Goal: Contribute content: Contribute content

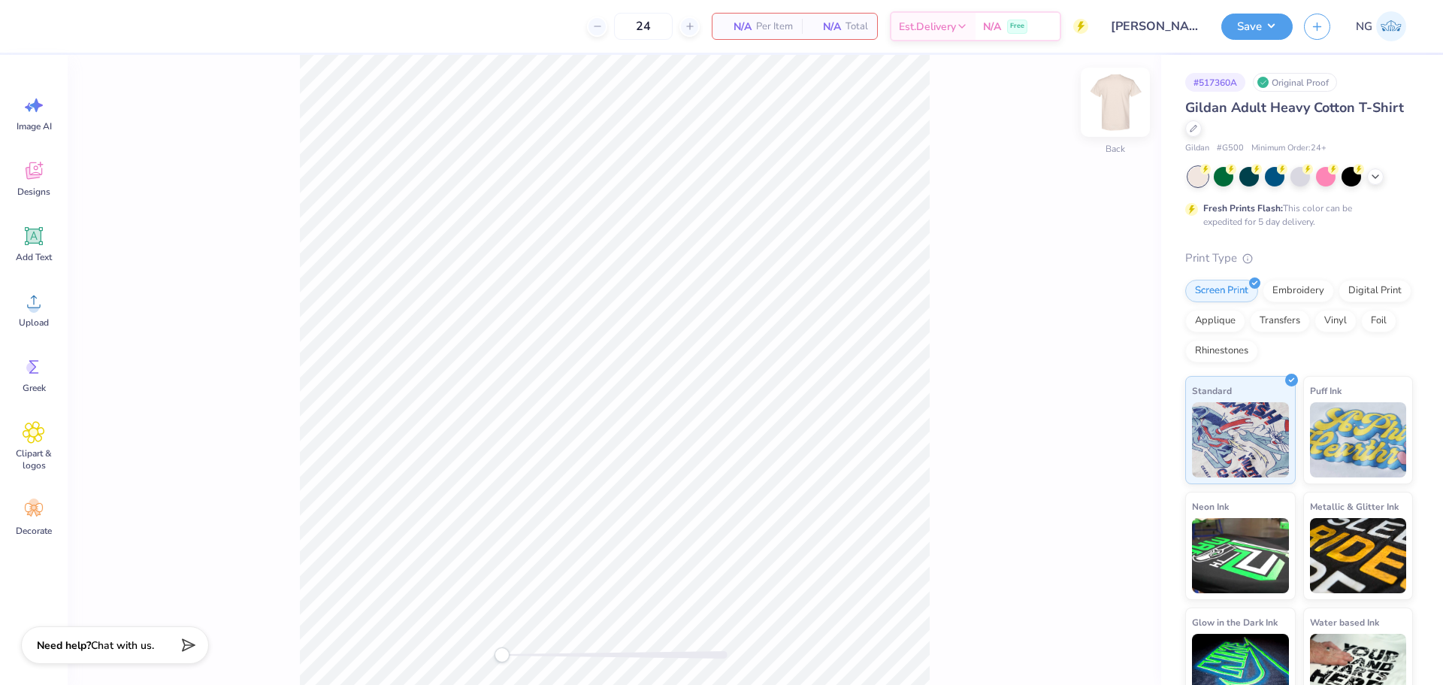
click at [1118, 106] on img at bounding box center [1116, 102] width 60 height 60
click at [31, 317] on span "Upload" at bounding box center [34, 323] width 30 height 12
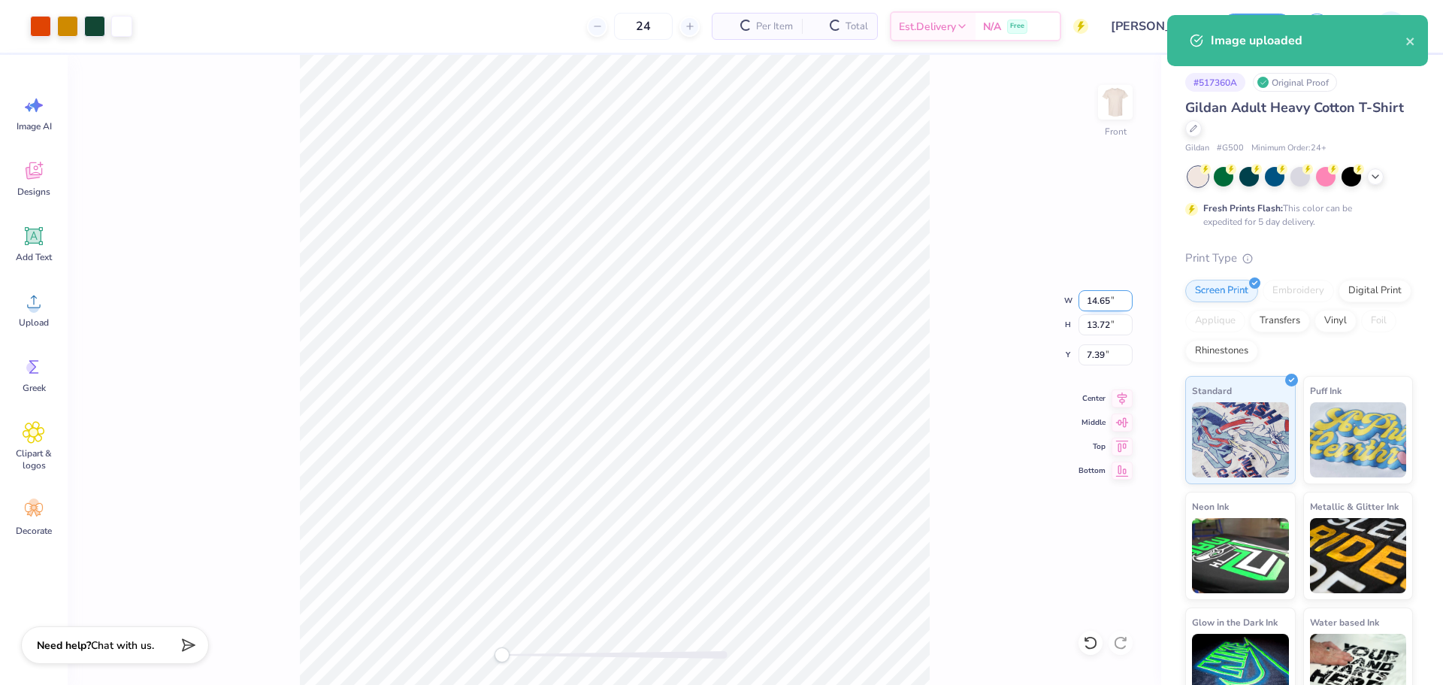
click at [1113, 299] on input "14.65" at bounding box center [1106, 300] width 54 height 21
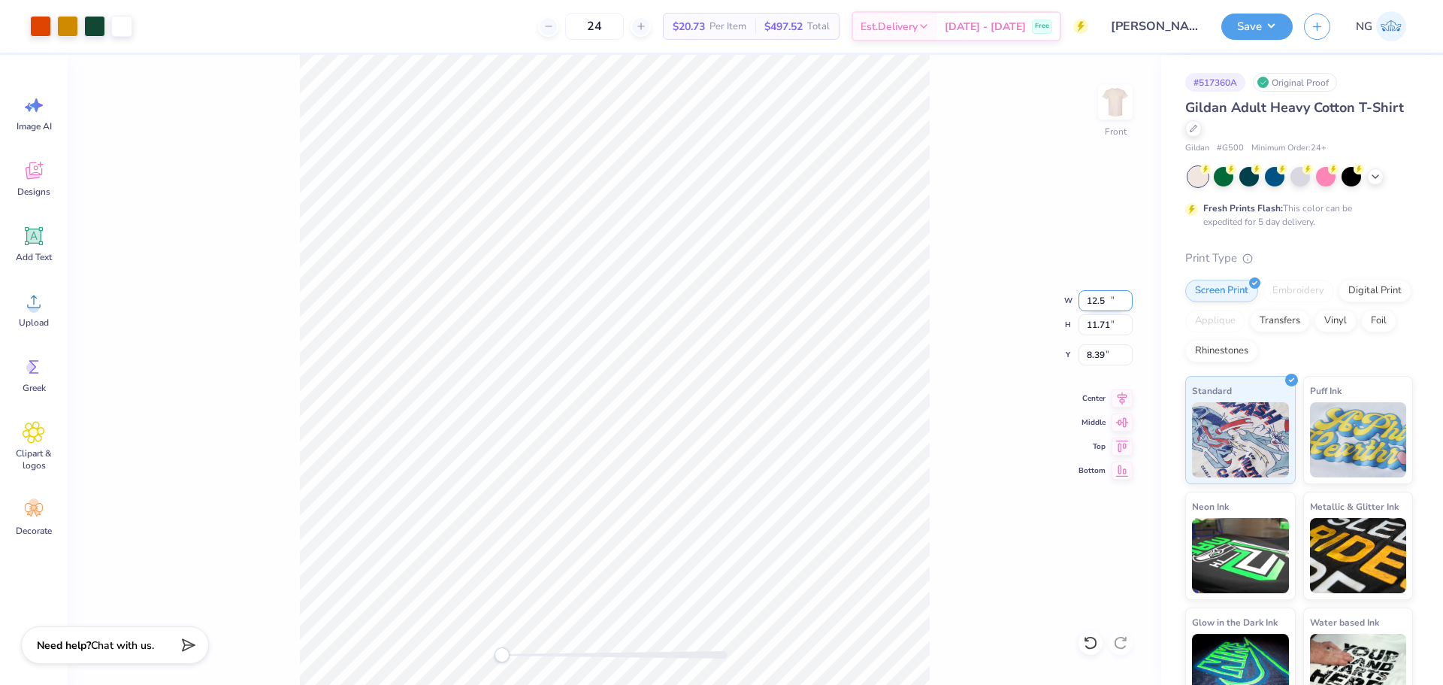
type input "12.50"
type input "11.71"
click at [1100, 355] on input "8.39" at bounding box center [1106, 354] width 54 height 21
type input "3"
click at [1127, 398] on icon at bounding box center [1122, 396] width 21 height 18
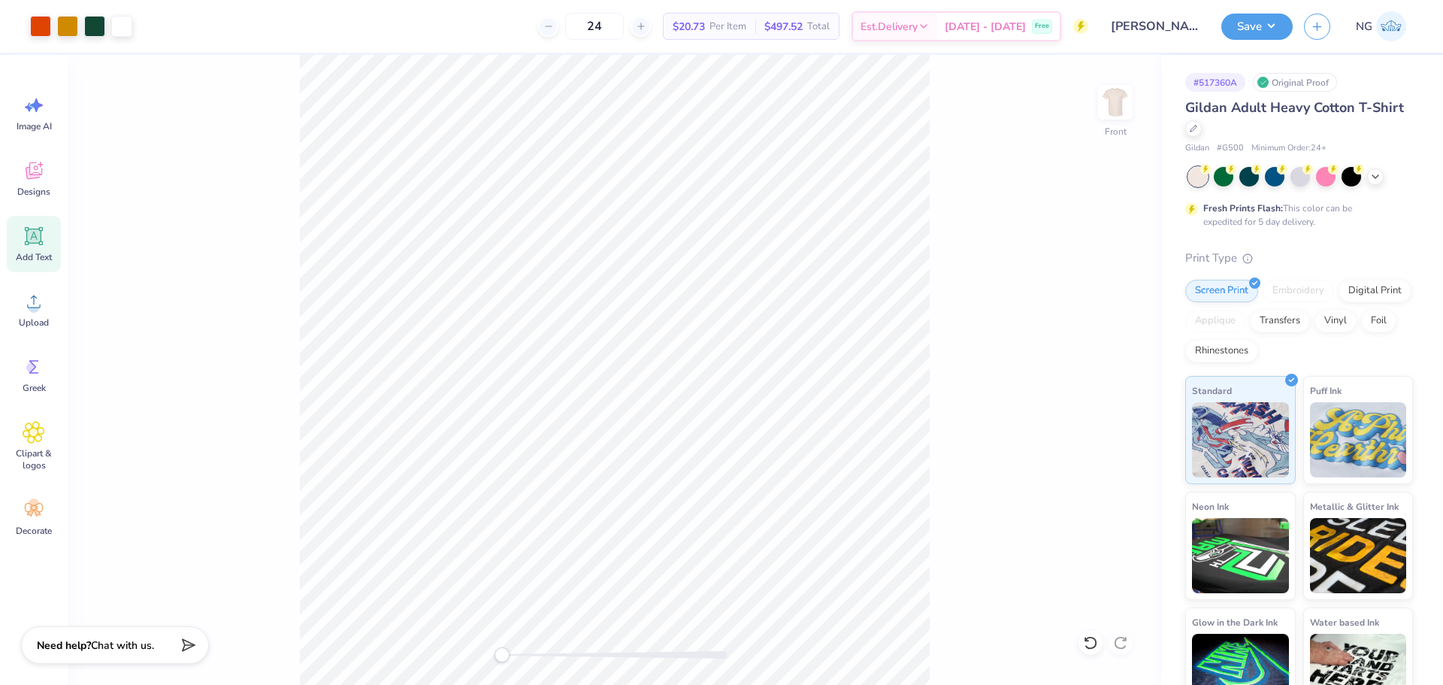
click at [39, 248] on div "Add Text" at bounding box center [34, 244] width 54 height 56
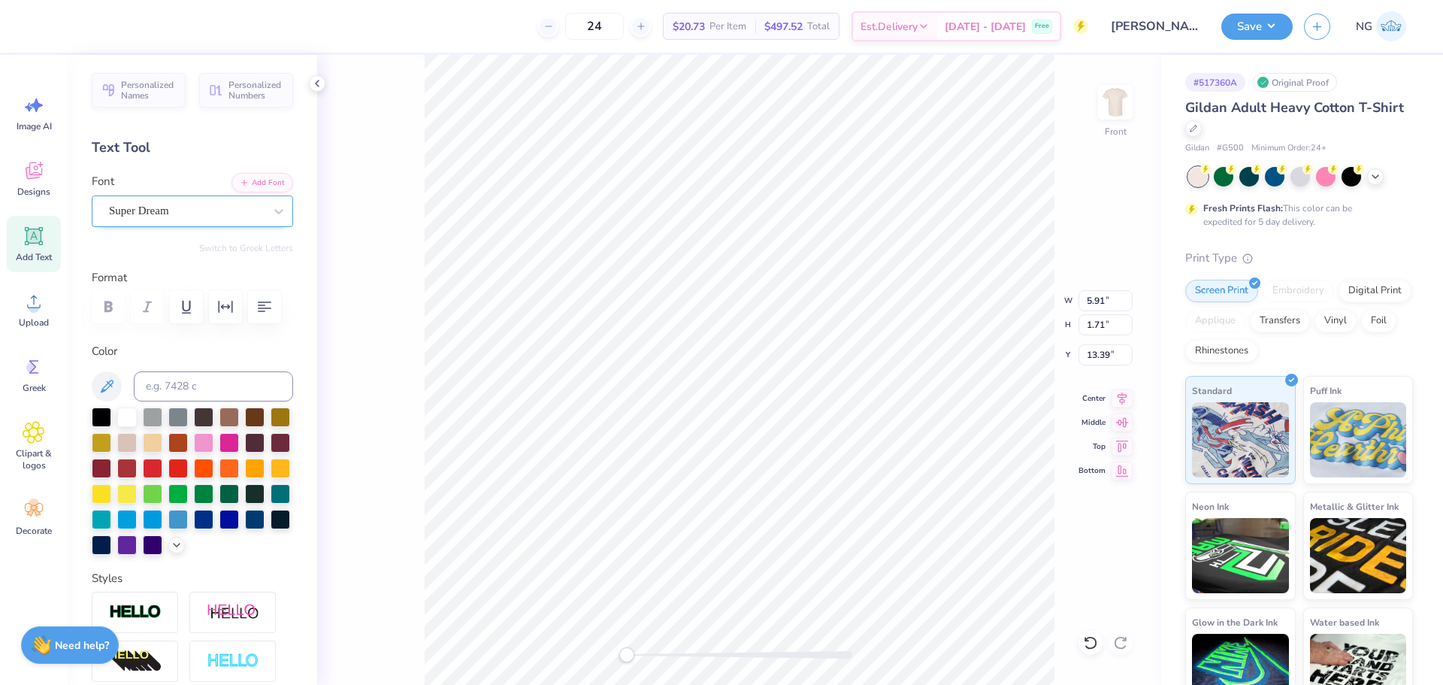
click at [221, 204] on div "Super Dream" at bounding box center [187, 210] width 158 height 23
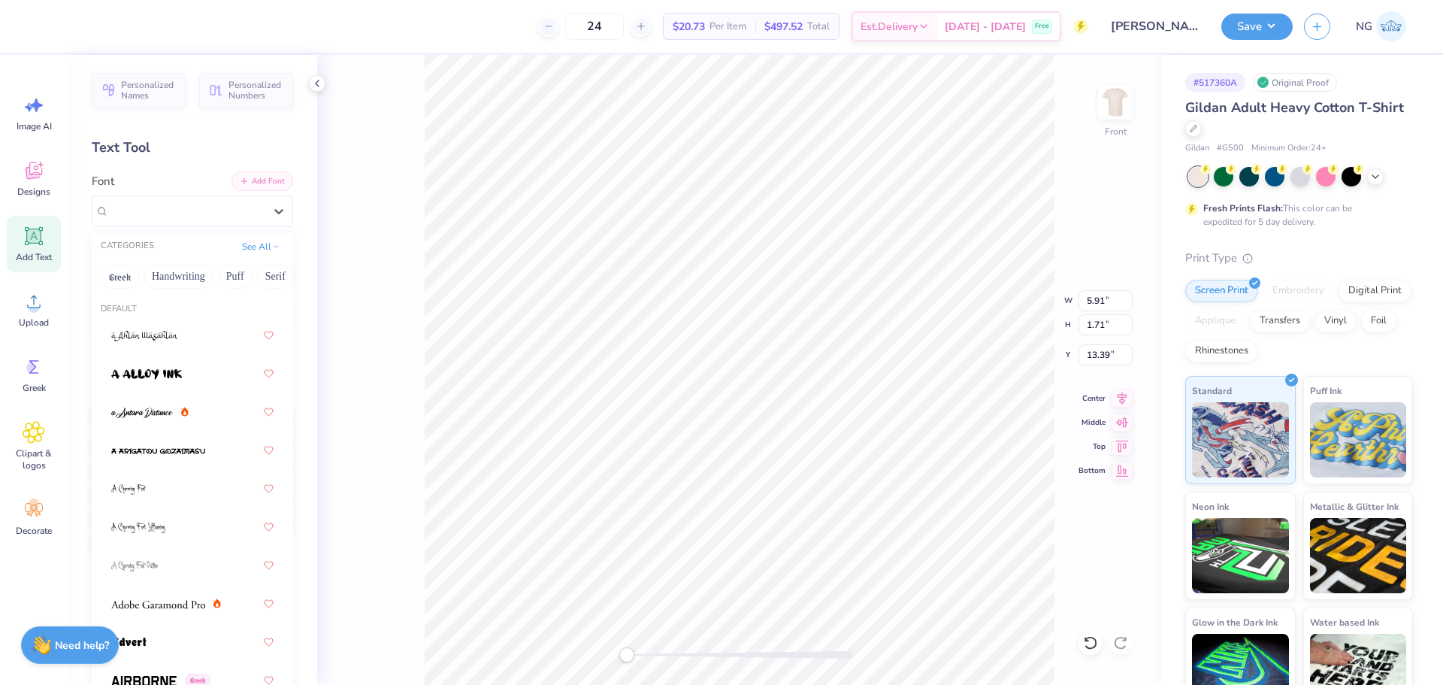
click at [255, 184] on button "Add Font" at bounding box center [263, 181] width 62 height 20
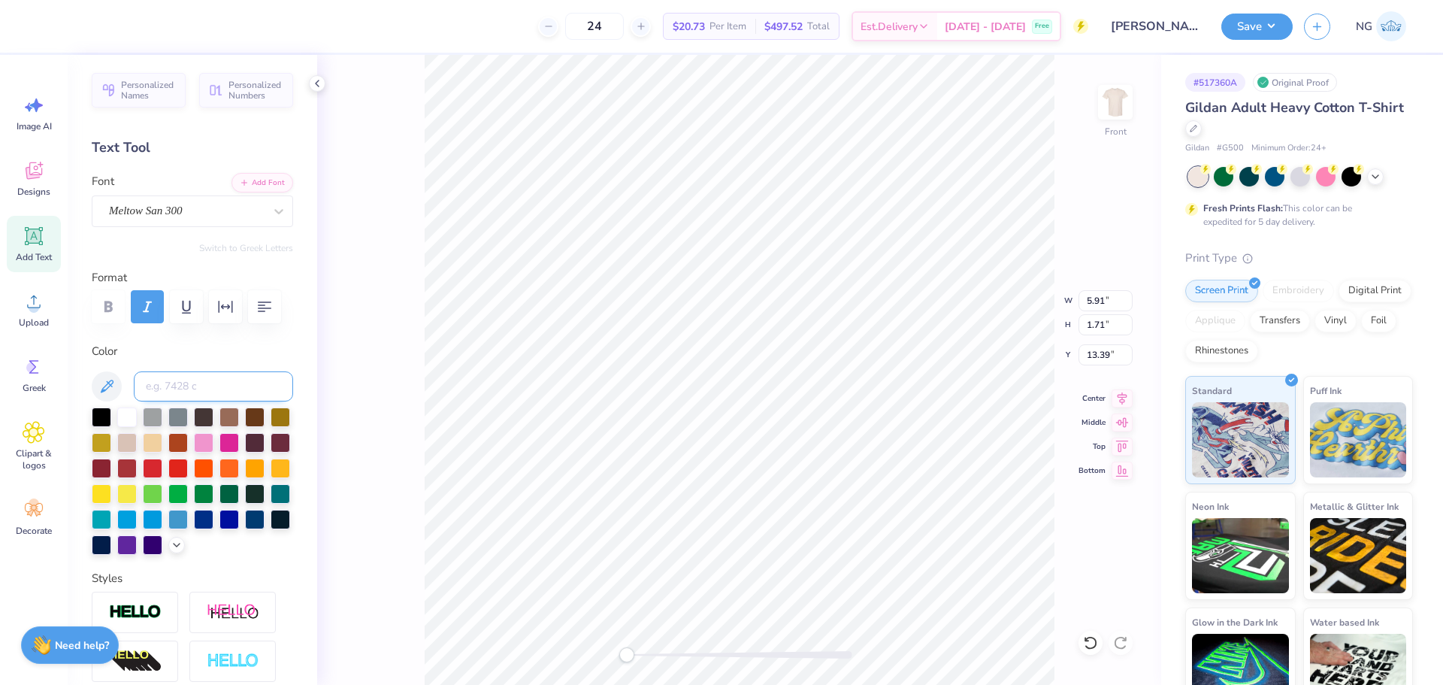
click at [179, 400] on input at bounding box center [213, 386] width 159 height 30
type input "1665"
type textarea "HOME AWAY FROM HOME"
click at [1104, 304] on input "5.91" at bounding box center [1106, 300] width 54 height 21
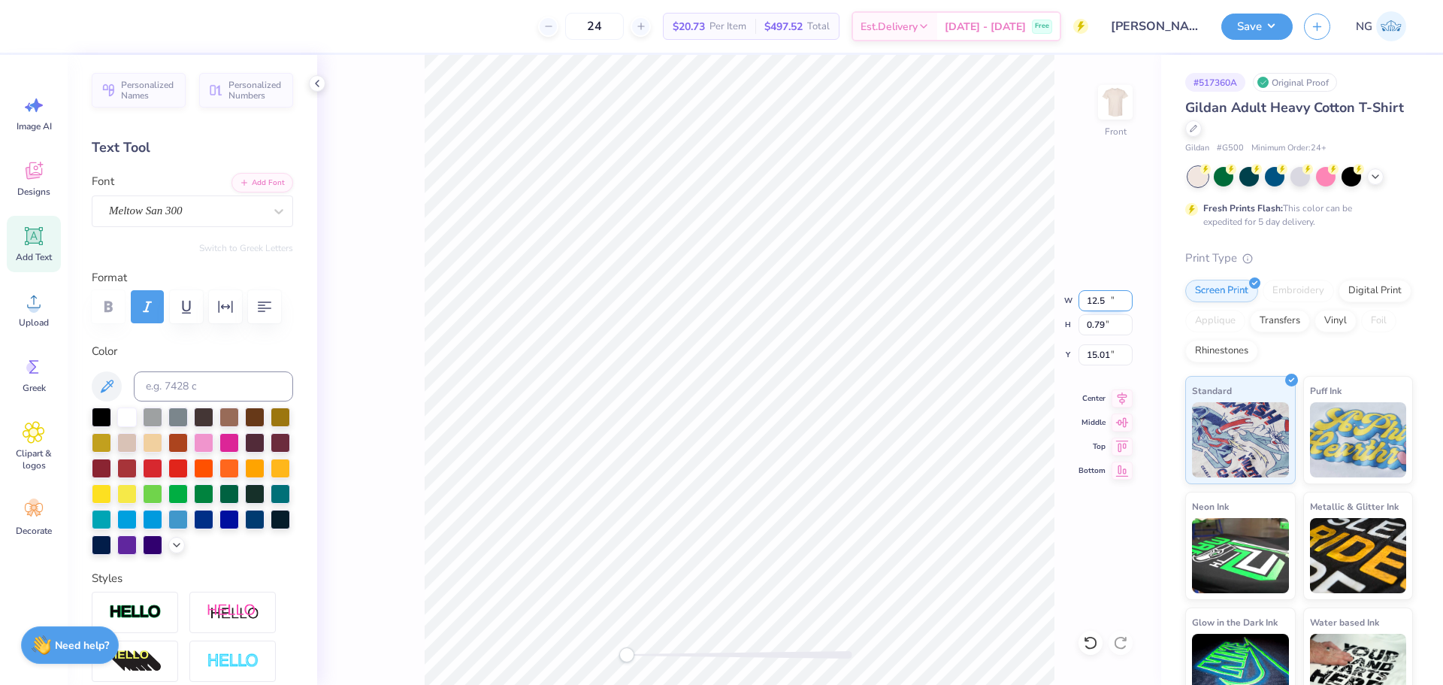
type input "14.71"
type input "0.79"
type input "15.01"
type input "12.50"
type input "0.68"
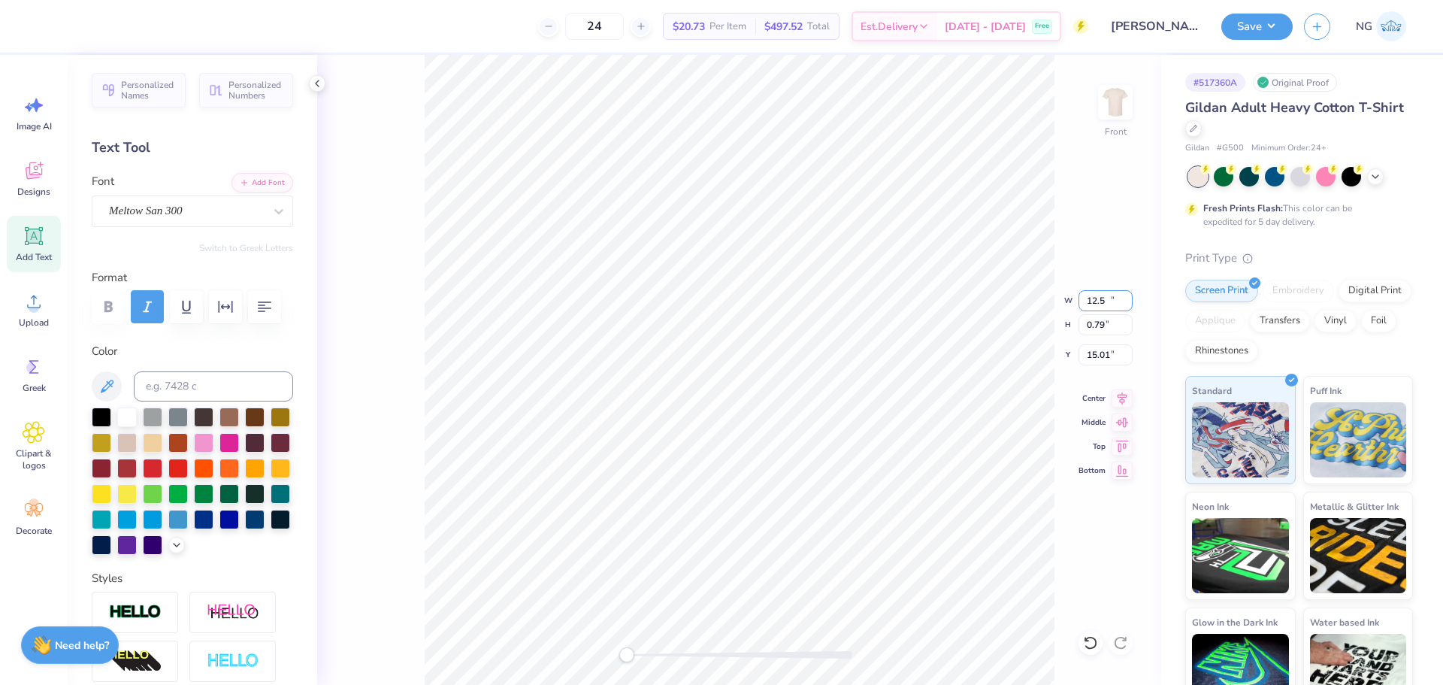
type input "15.07"
click at [1100, 298] on input "12.50" at bounding box center [1106, 300] width 54 height 21
type input "10.00"
type input "0.54"
type input "15.13"
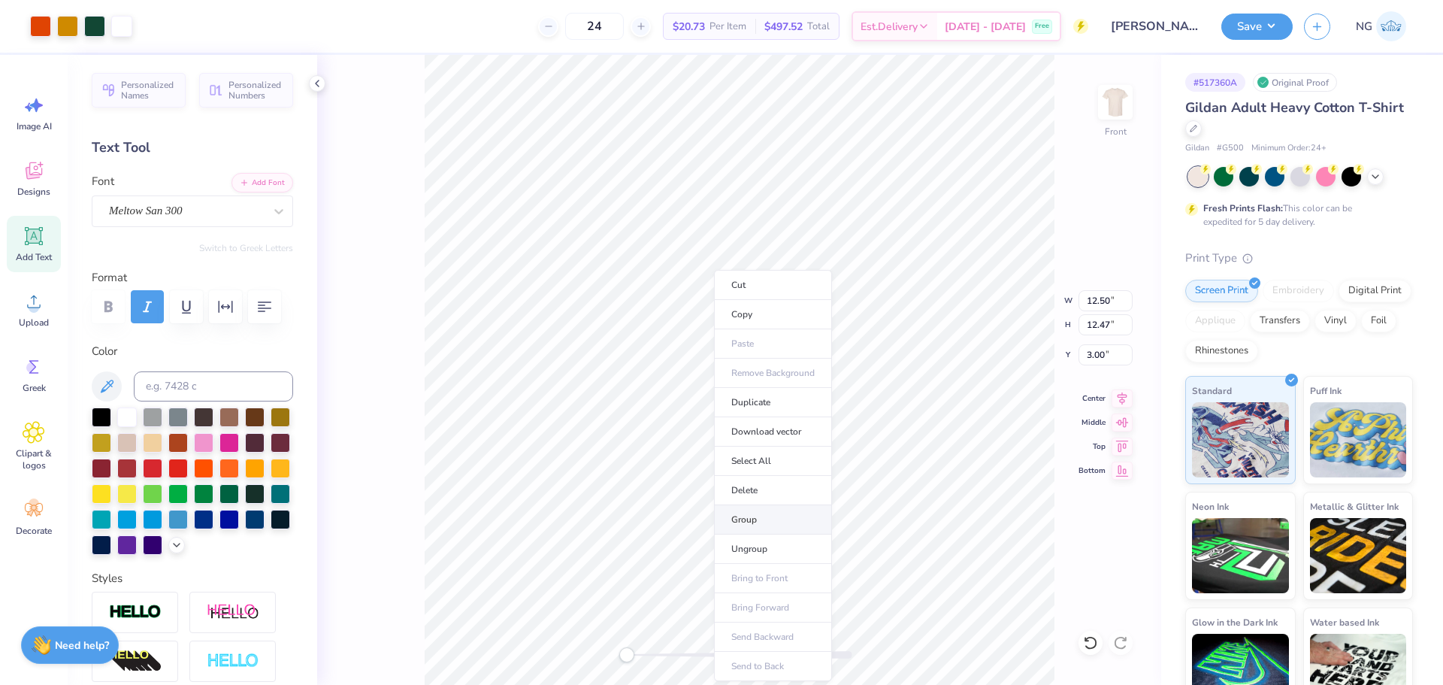
click at [763, 522] on li "Group" at bounding box center [773, 519] width 118 height 29
click at [830, 552] on li "Ungroup" at bounding box center [853, 549] width 118 height 29
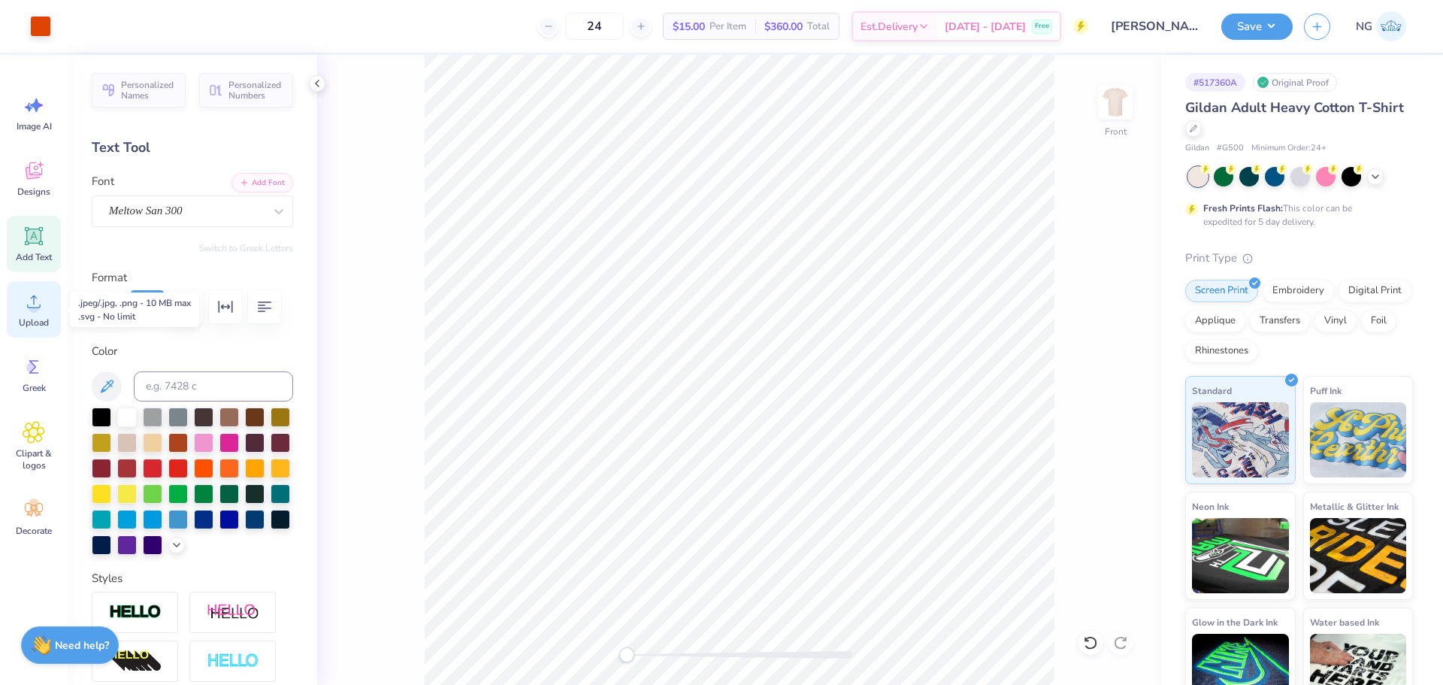
click at [48, 306] on div "Upload" at bounding box center [34, 309] width 54 height 56
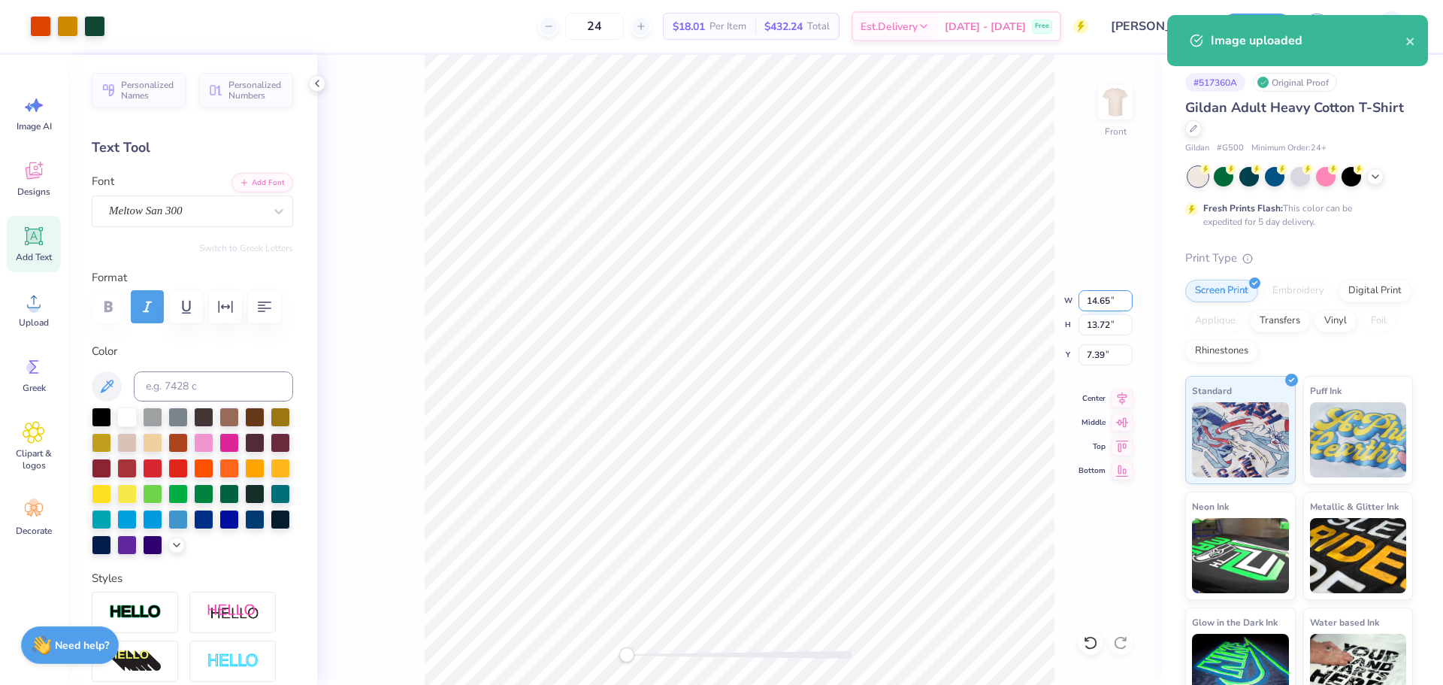
click at [1094, 304] on input "14.65" at bounding box center [1106, 300] width 54 height 21
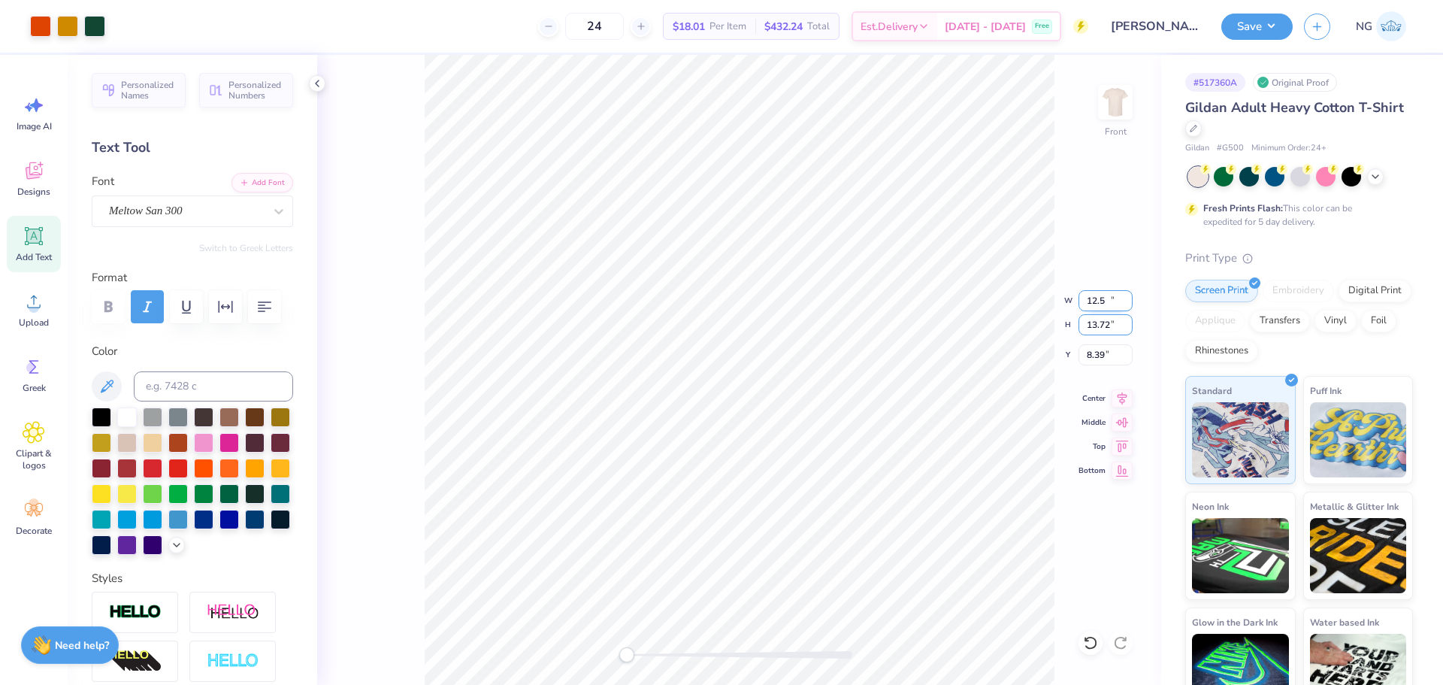
type input "12.50"
type input "11.71"
type input "3"
click at [1276, 30] on button "Save" at bounding box center [1257, 24] width 71 height 26
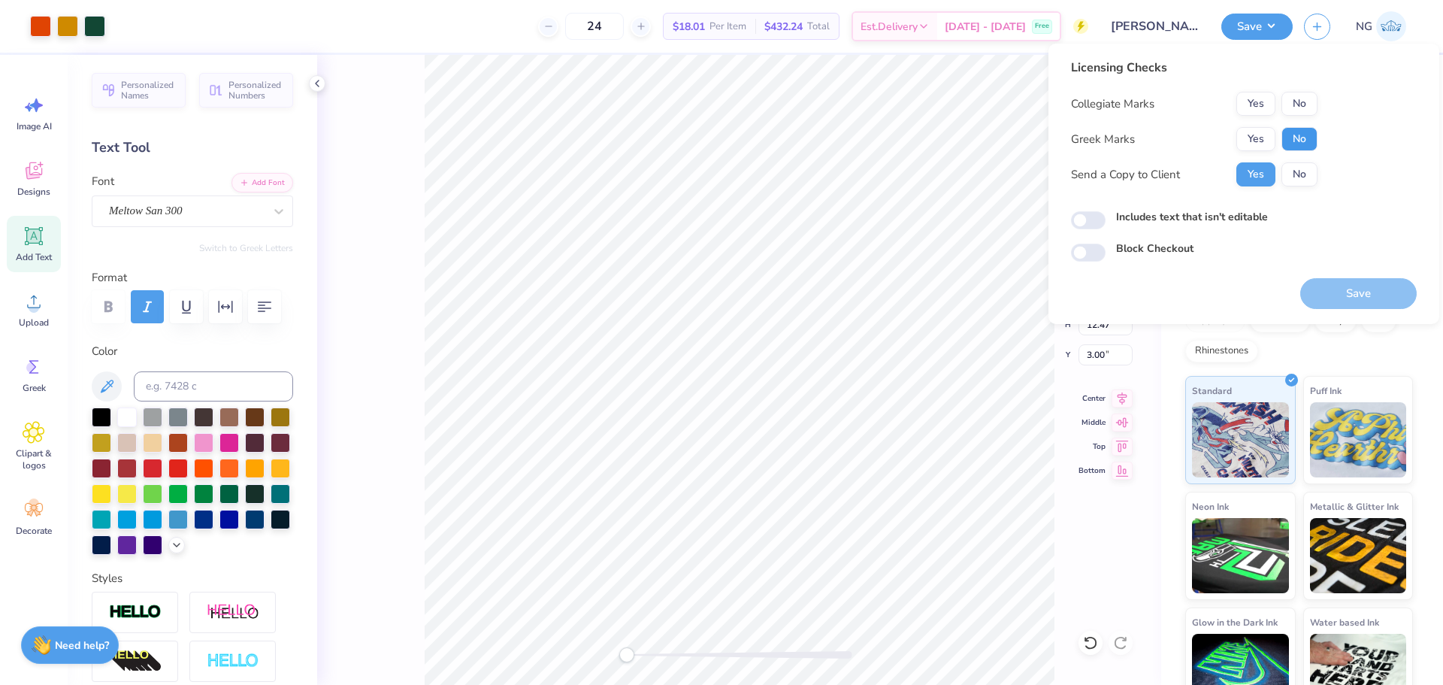
click at [1308, 146] on button "No" at bounding box center [1300, 139] width 36 height 24
click at [1313, 101] on button "No" at bounding box center [1300, 104] width 36 height 24
click at [1334, 297] on button "Save" at bounding box center [1359, 293] width 117 height 31
